Goal: Transaction & Acquisition: Register for event/course

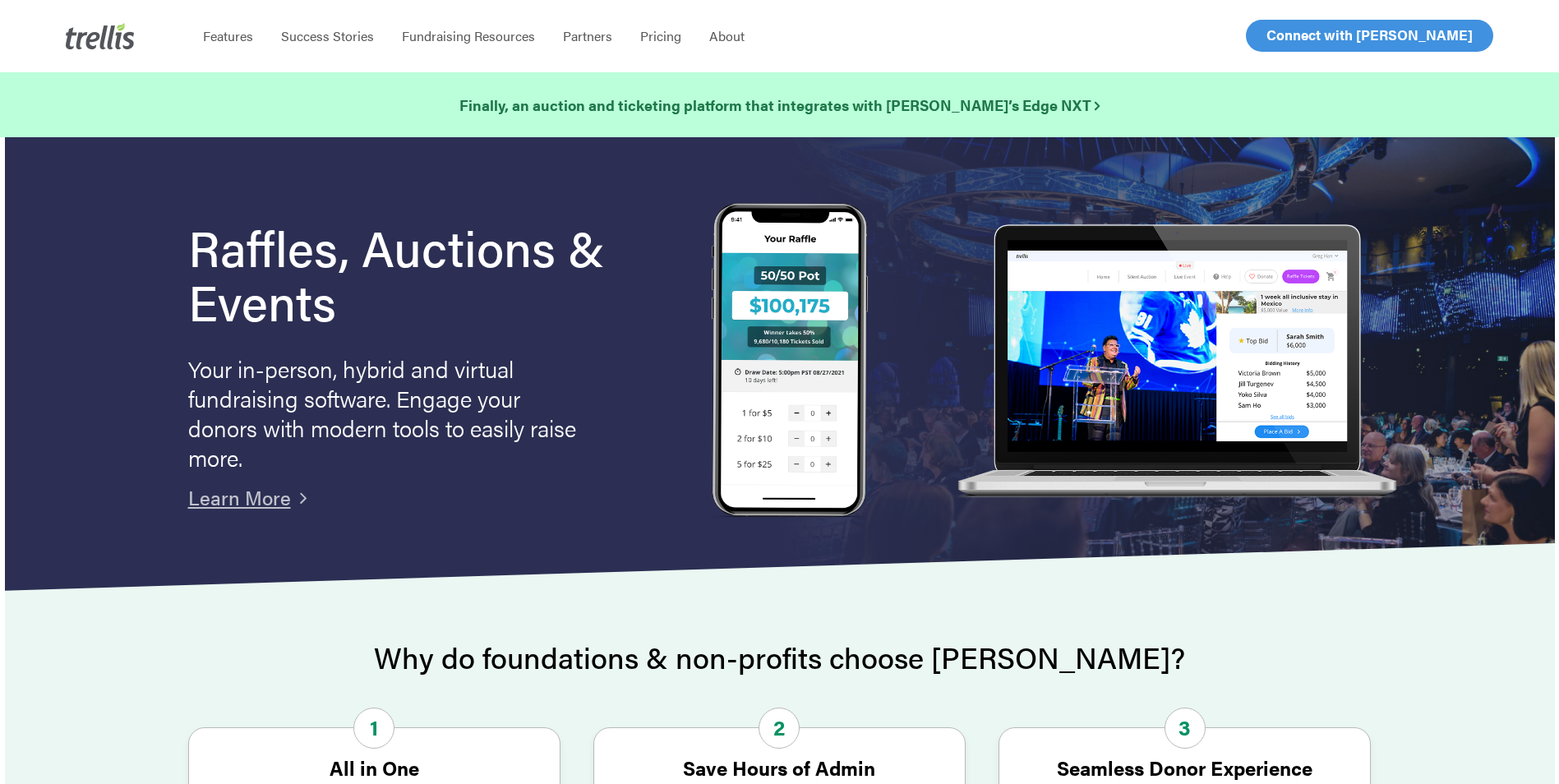
click at [1280, 42] on span "Log In" at bounding box center [1285, 35] width 39 height 20
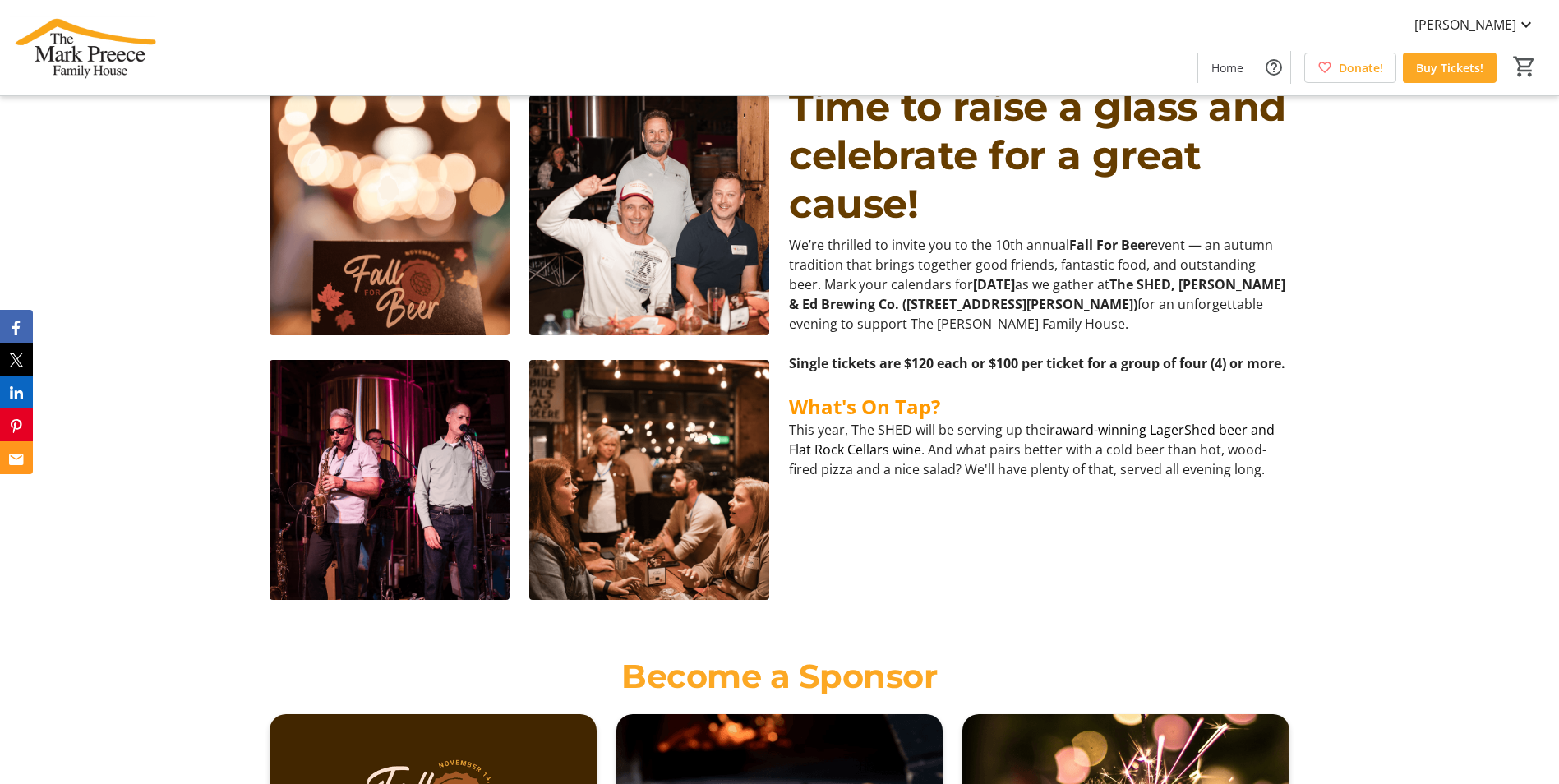
scroll to position [739, 0]
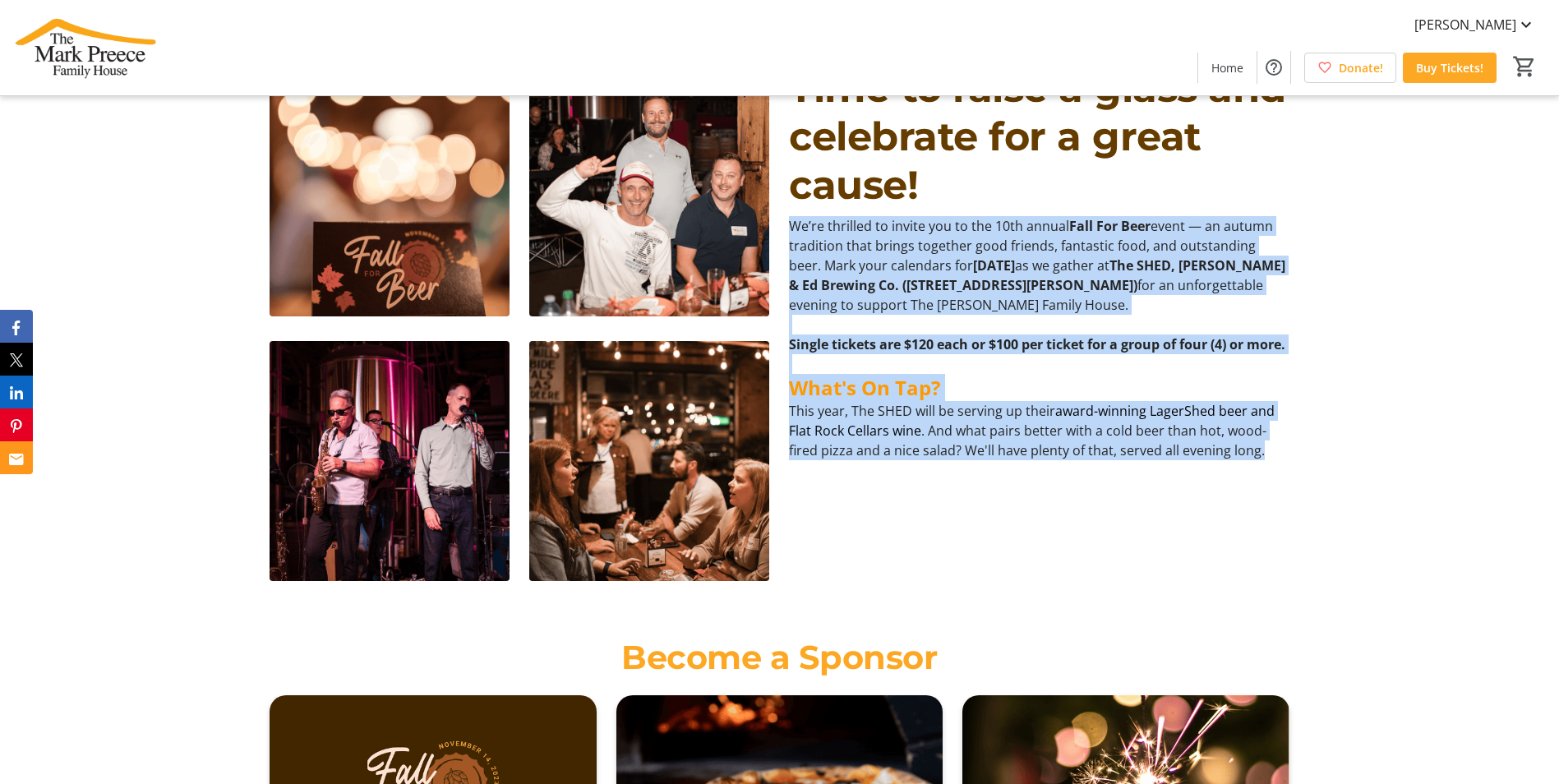
drag, startPoint x: 785, startPoint y: 225, endPoint x: 1268, endPoint y: 478, distance: 545.3
click at [1268, 460] on div "We’re thrilled to invite you to the 10th annual Fall For Beer event — an autumn…" at bounding box center [1039, 339] width 519 height 245
copy div "We’re thrilled to invite you to the 10th annual Fall For Beer event — an autumn…"
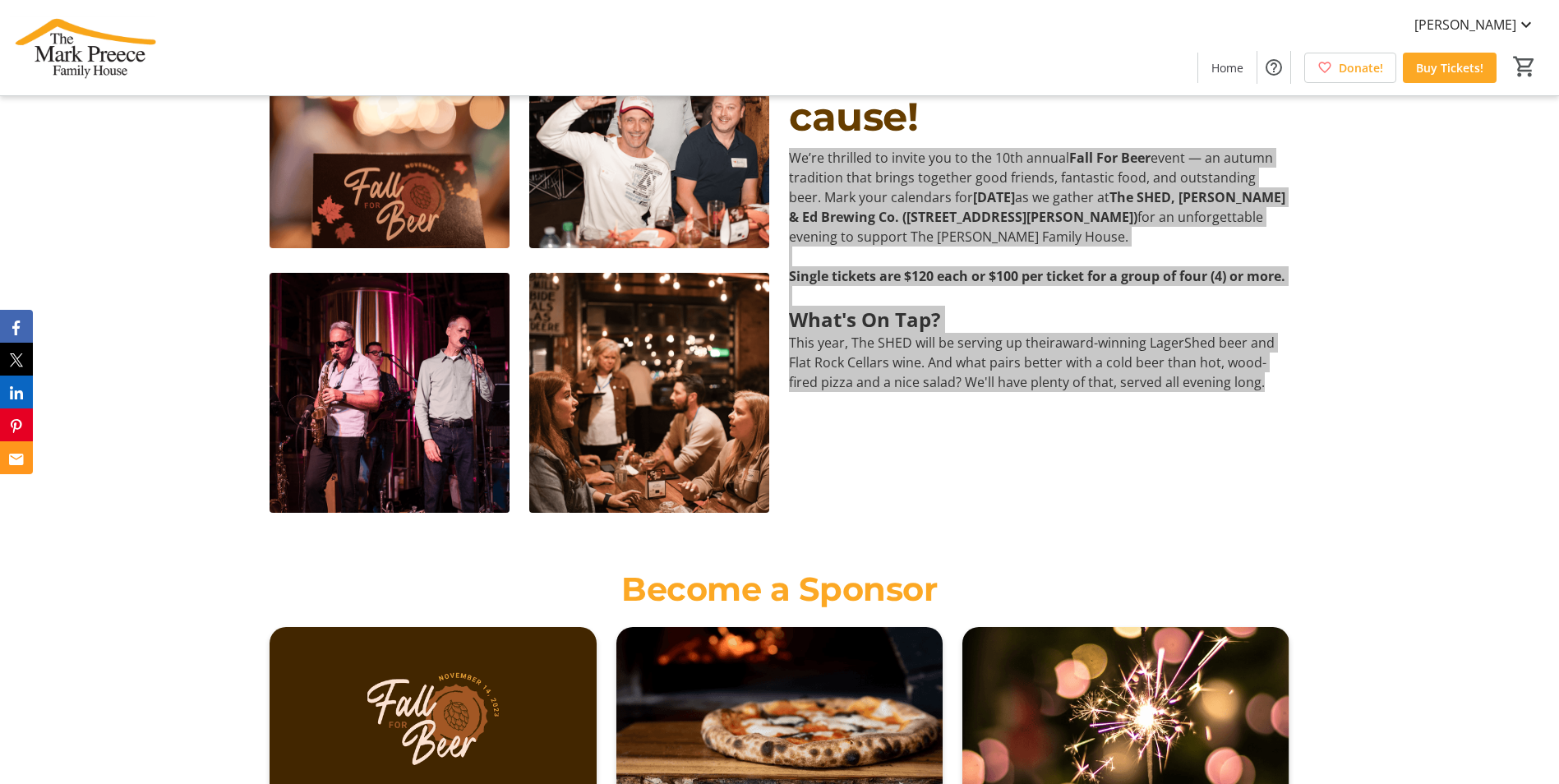
scroll to position [987, 0]
